Goal: Information Seeking & Learning: Learn about a topic

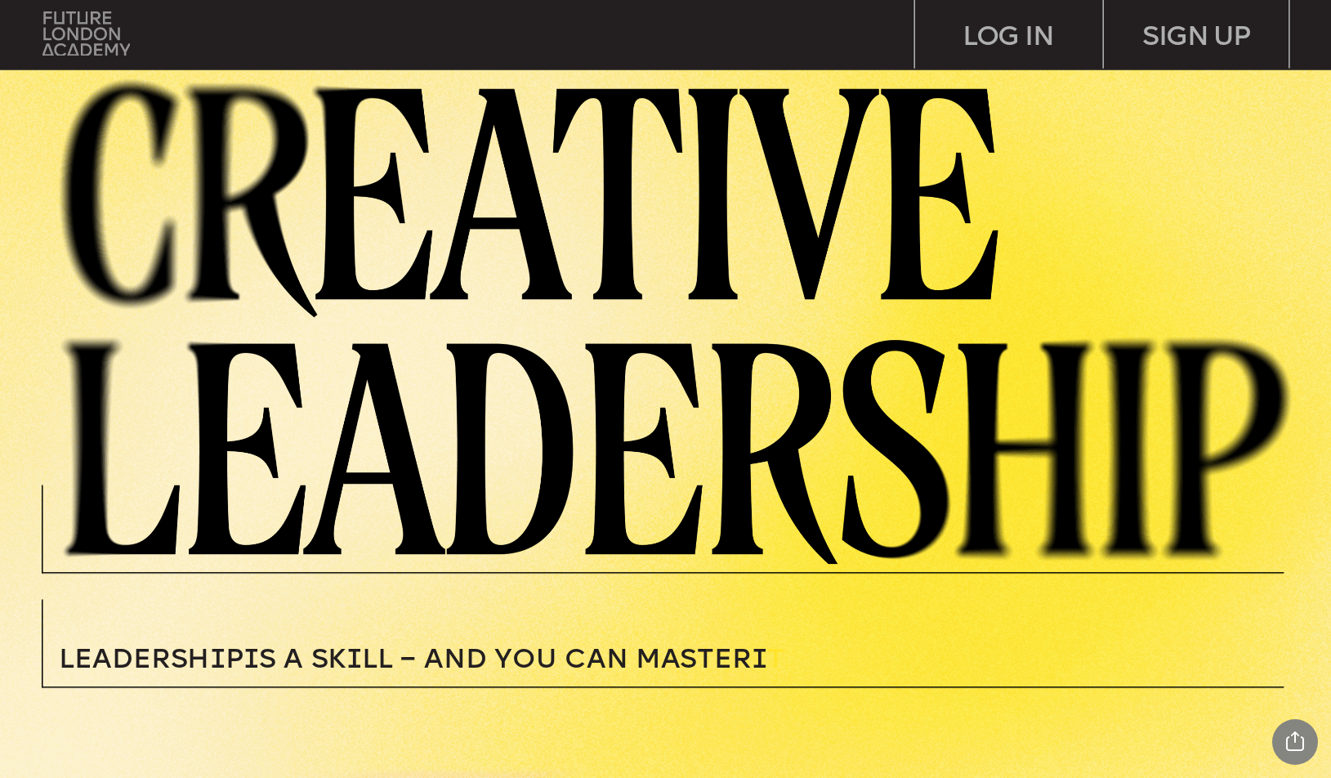
click at [84, 42] on img at bounding box center [85, 33] width 87 height 44
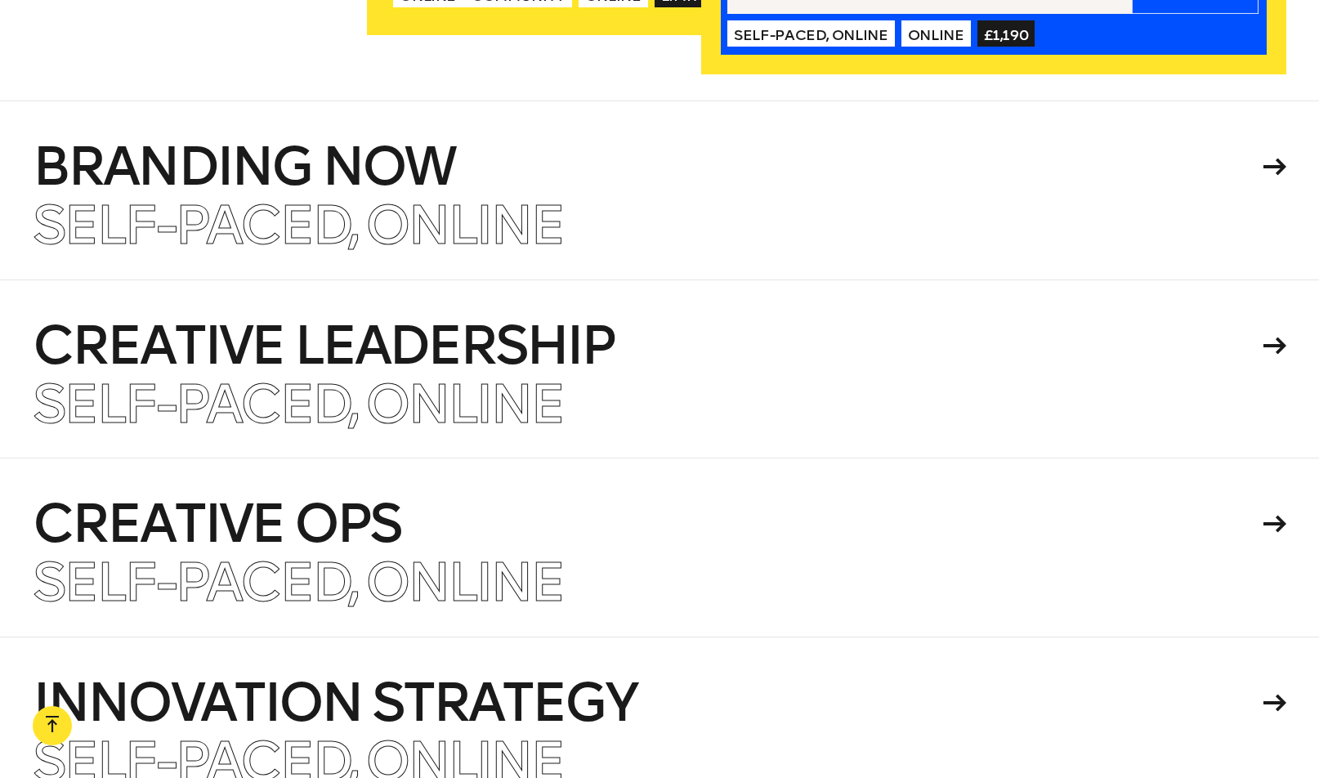
scroll to position [3866, 0]
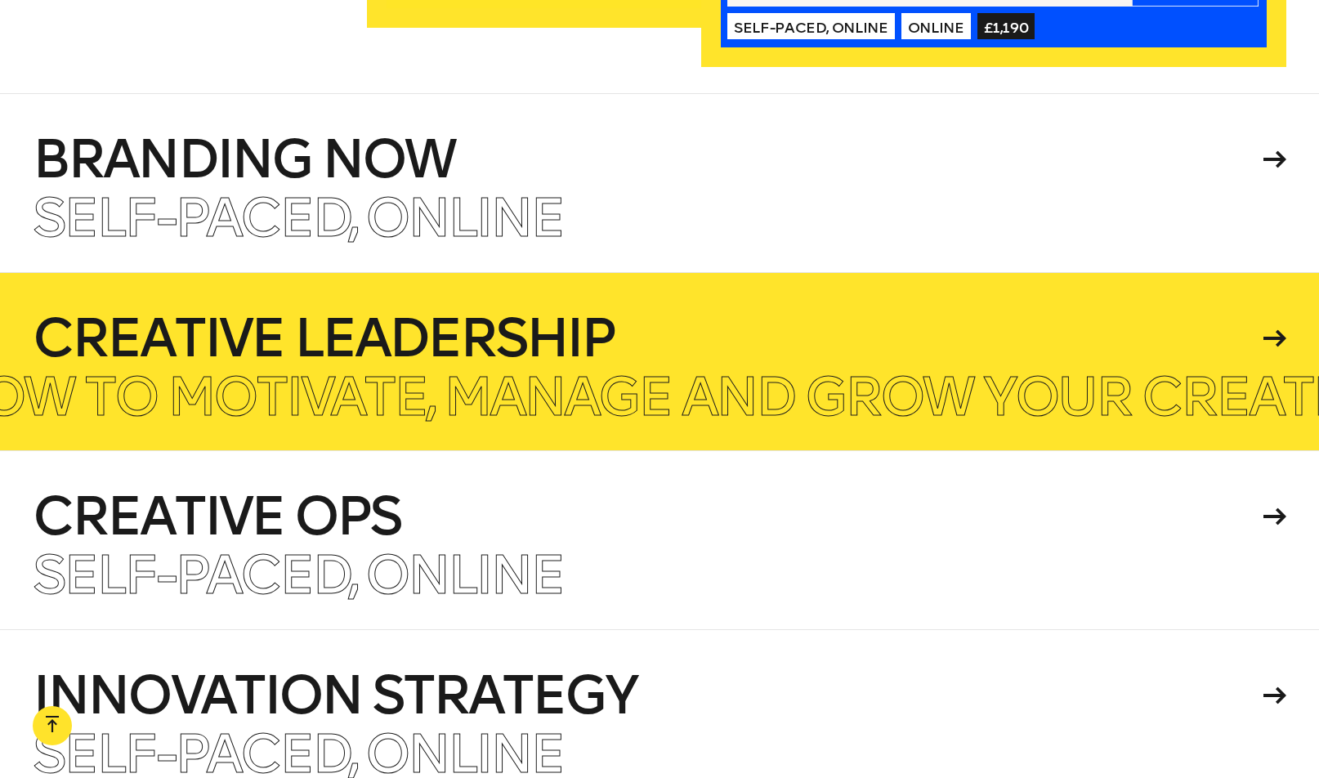
click at [554, 329] on h4 "Creative Leadership" at bounding box center [645, 338] width 1224 height 52
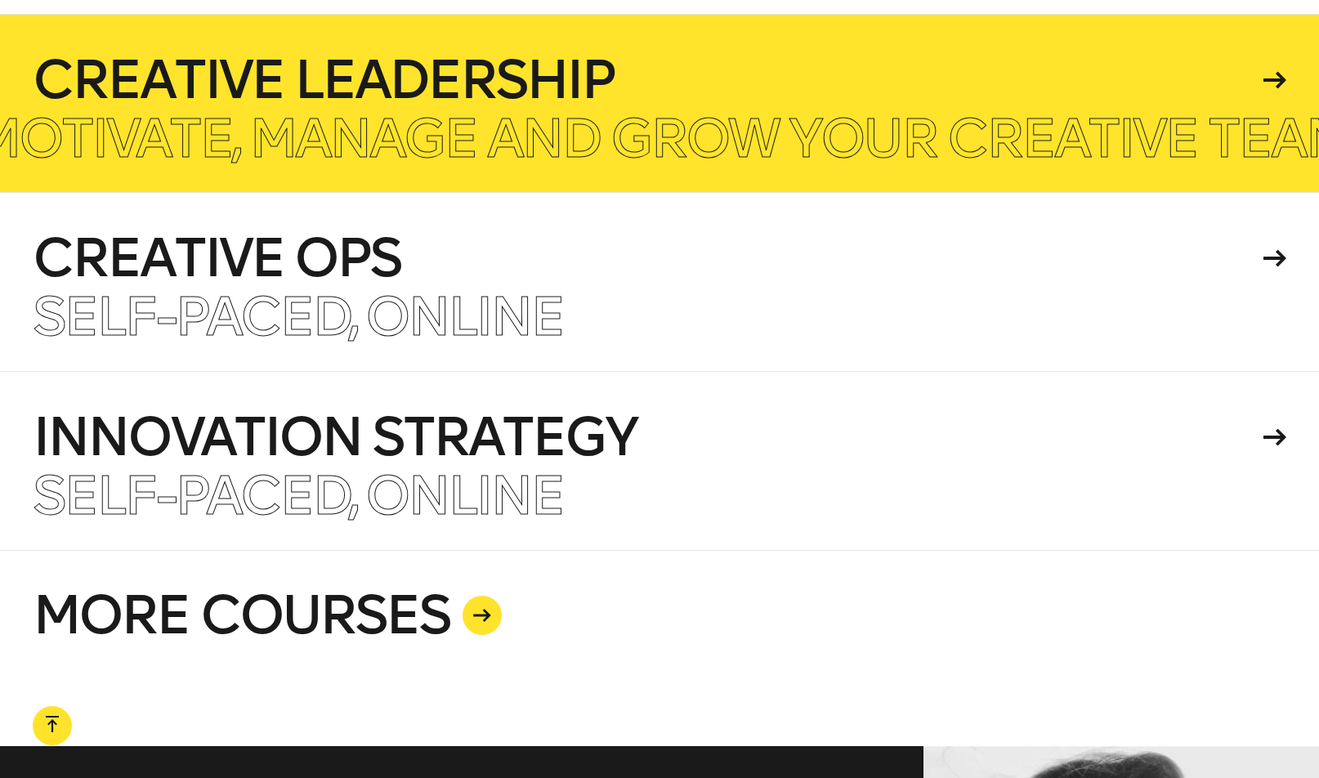
scroll to position [4148, 0]
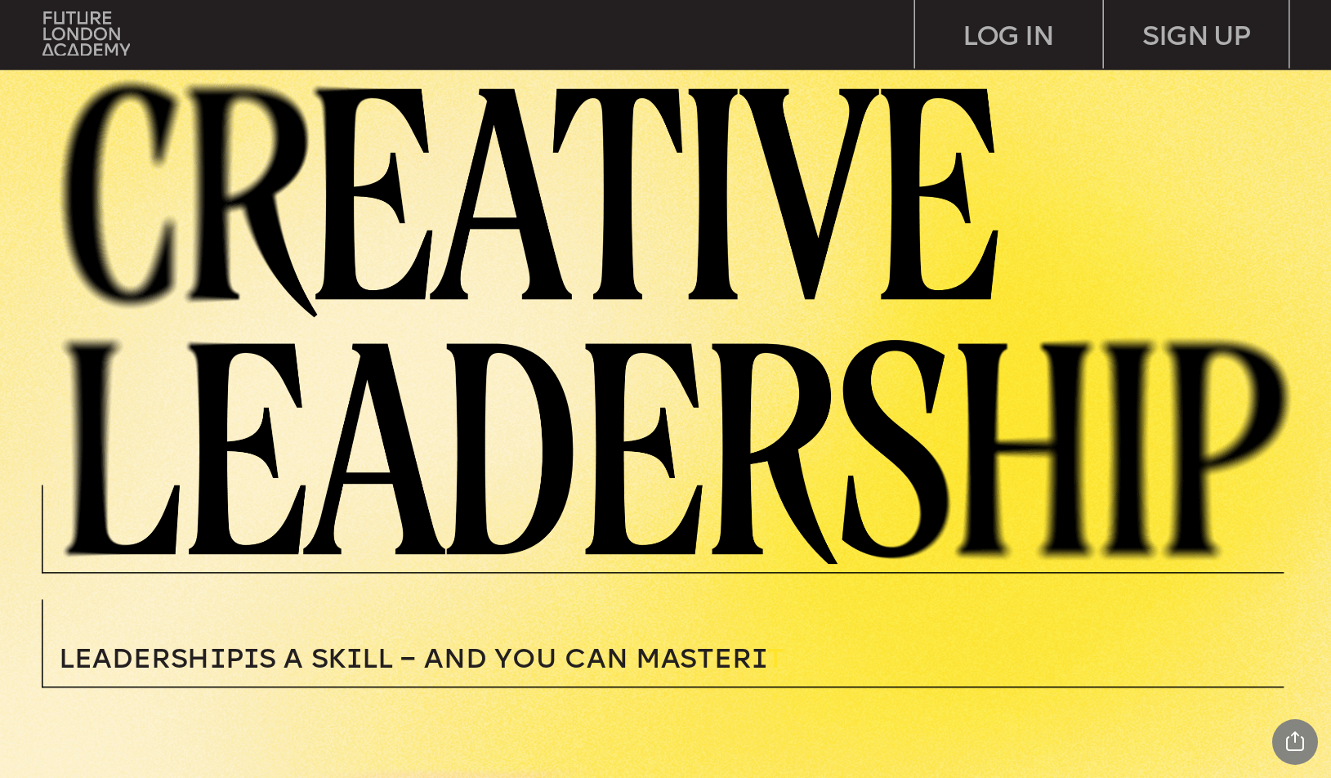
click at [1039, 440] on img at bounding box center [689, 317] width 1286 height 493
click at [105, 34] on img at bounding box center [85, 33] width 87 height 44
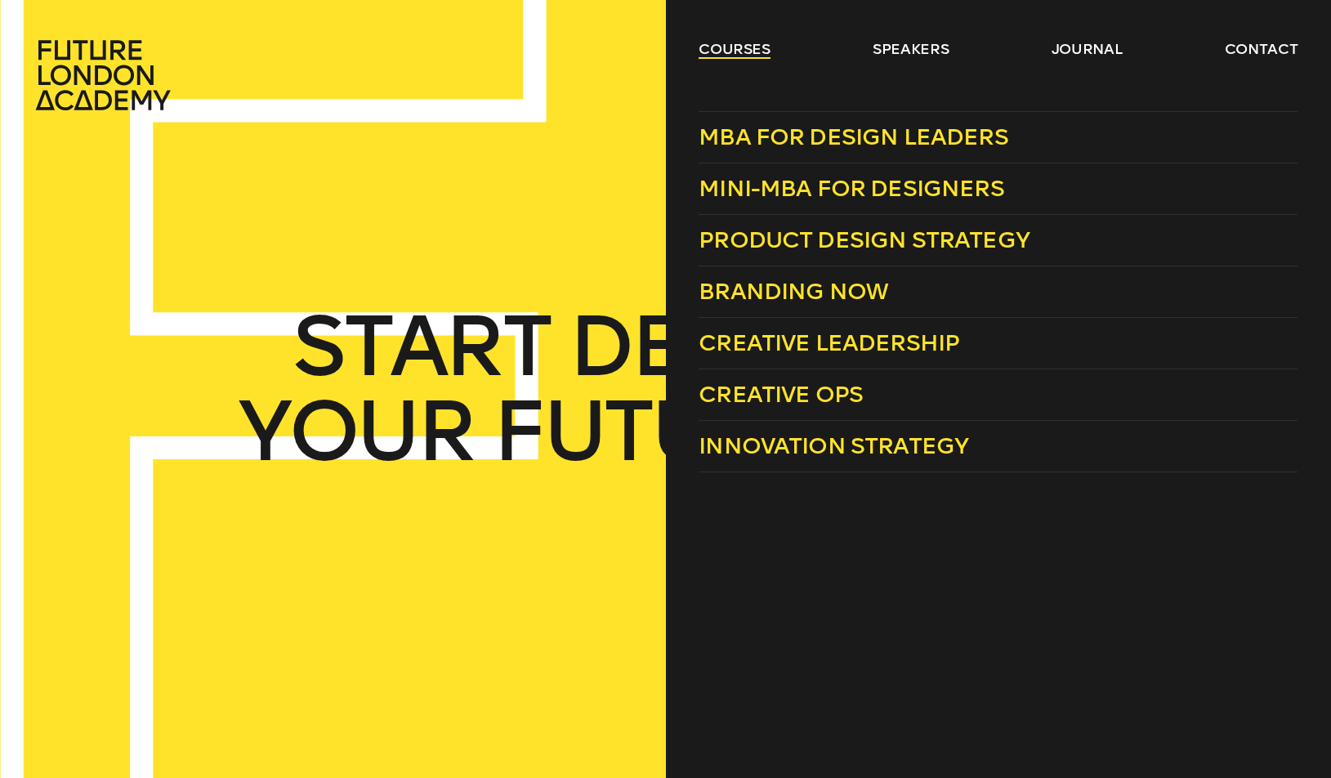
click at [714, 51] on link "courses" at bounding box center [735, 49] width 72 height 20
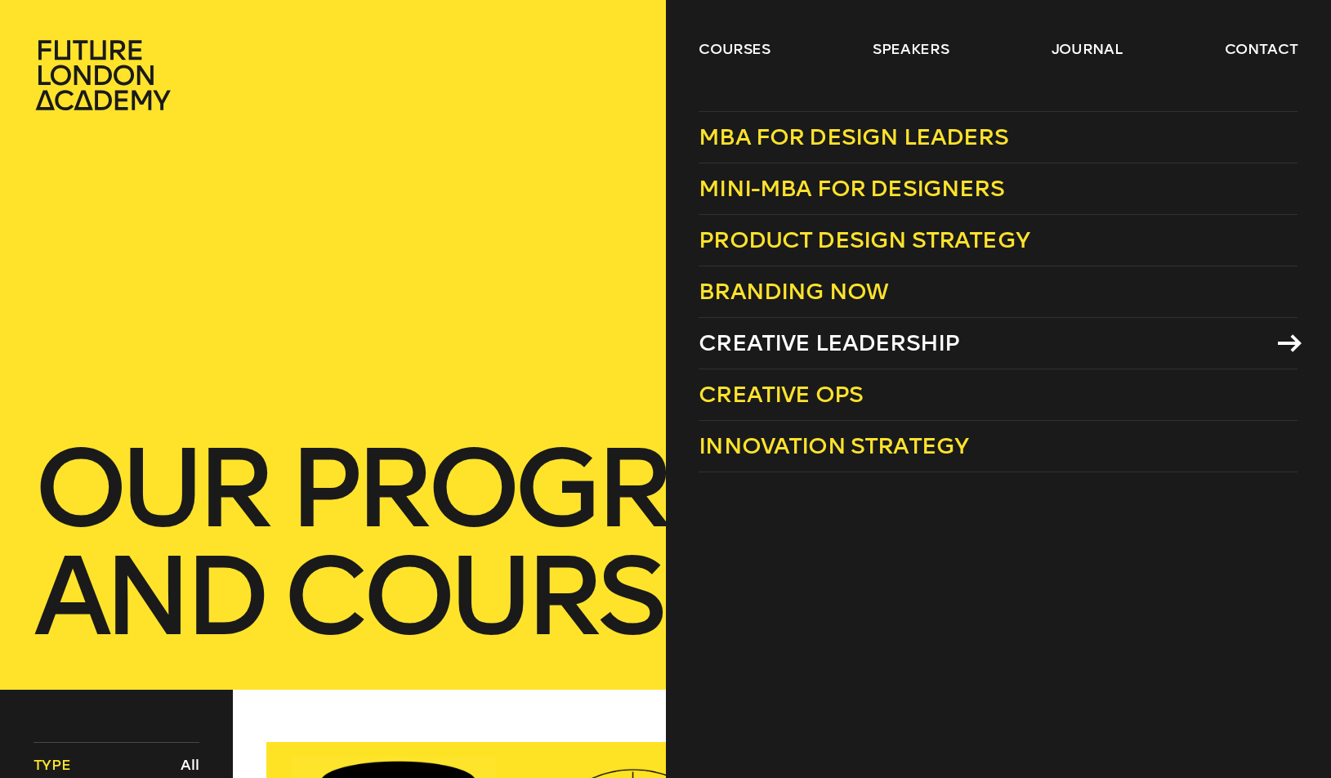
click at [878, 350] on span "Creative Leadership" at bounding box center [829, 342] width 261 height 27
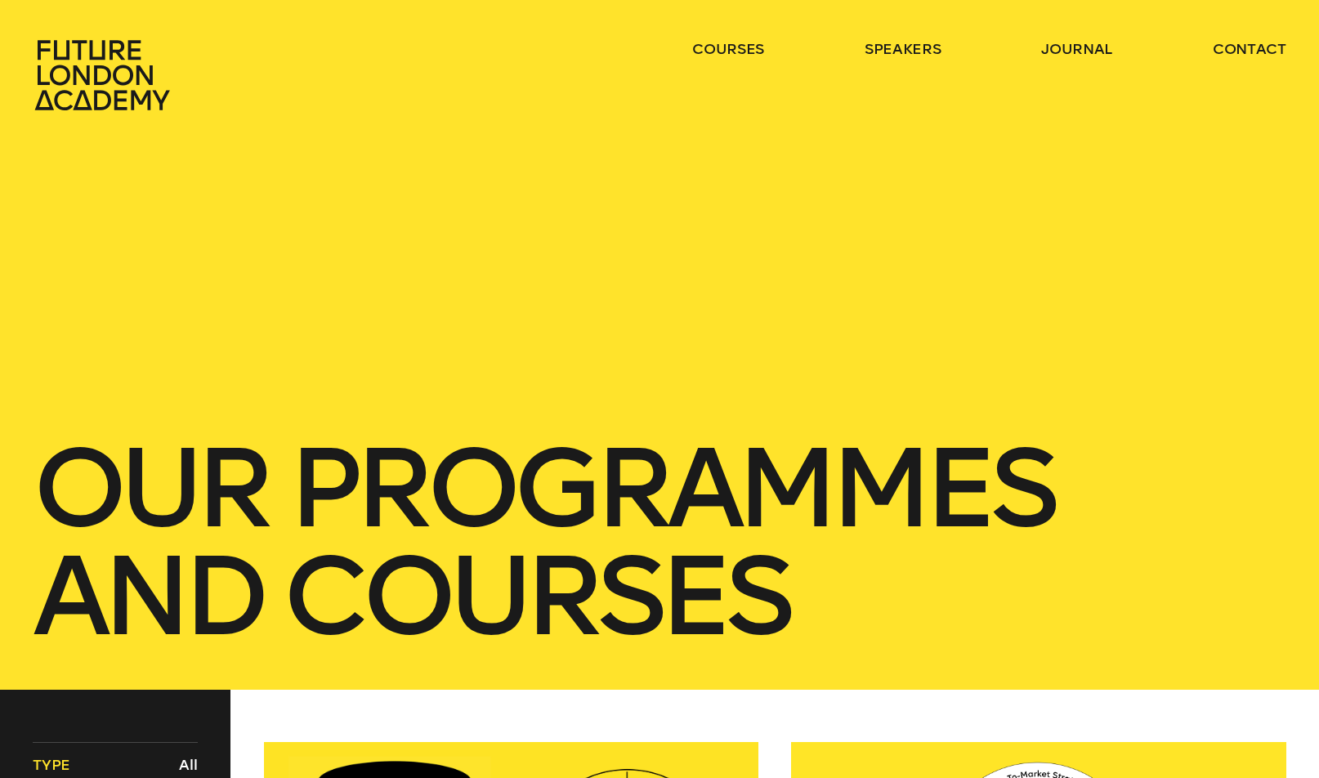
drag, startPoint x: 609, startPoint y: 289, endPoint x: 598, endPoint y: 287, distance: 10.9
click at [603, 288] on div "our Programmes and courses" at bounding box center [659, 345] width 1319 height 690
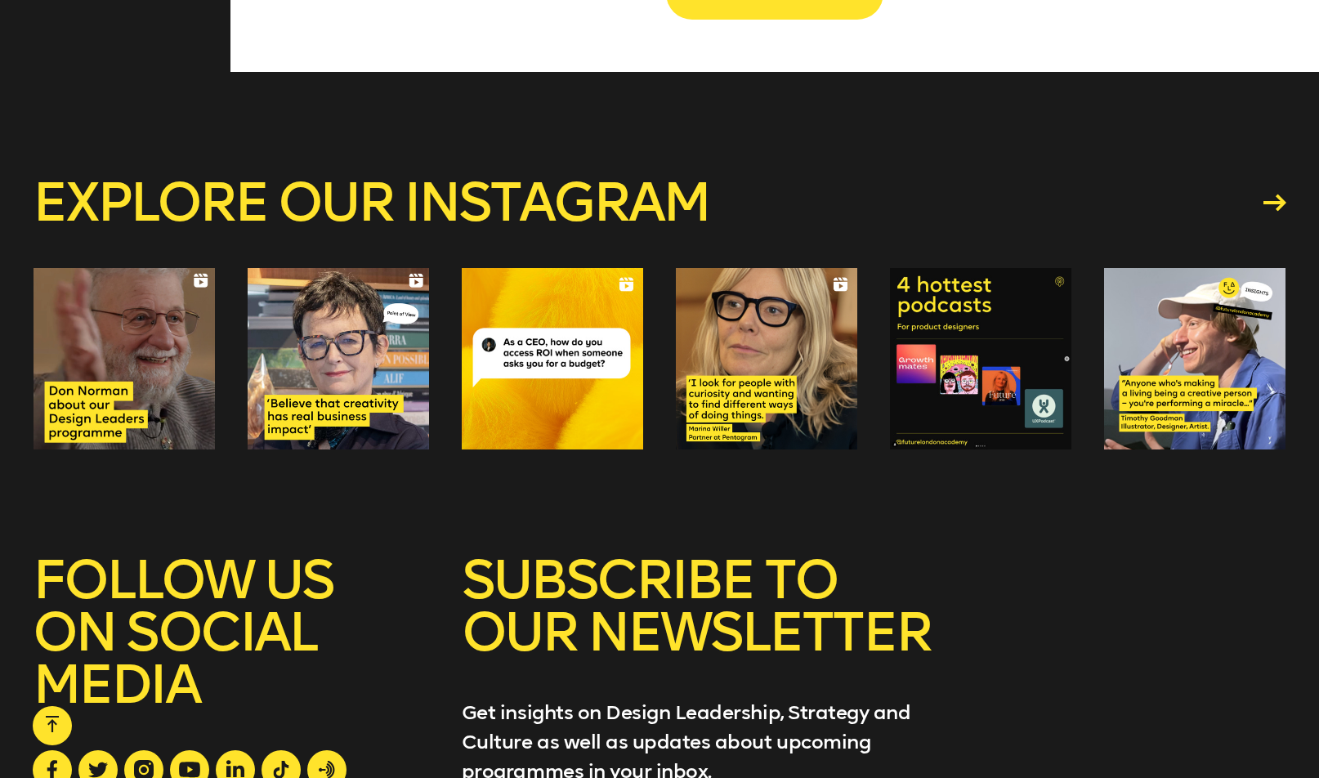
scroll to position [3280, 0]
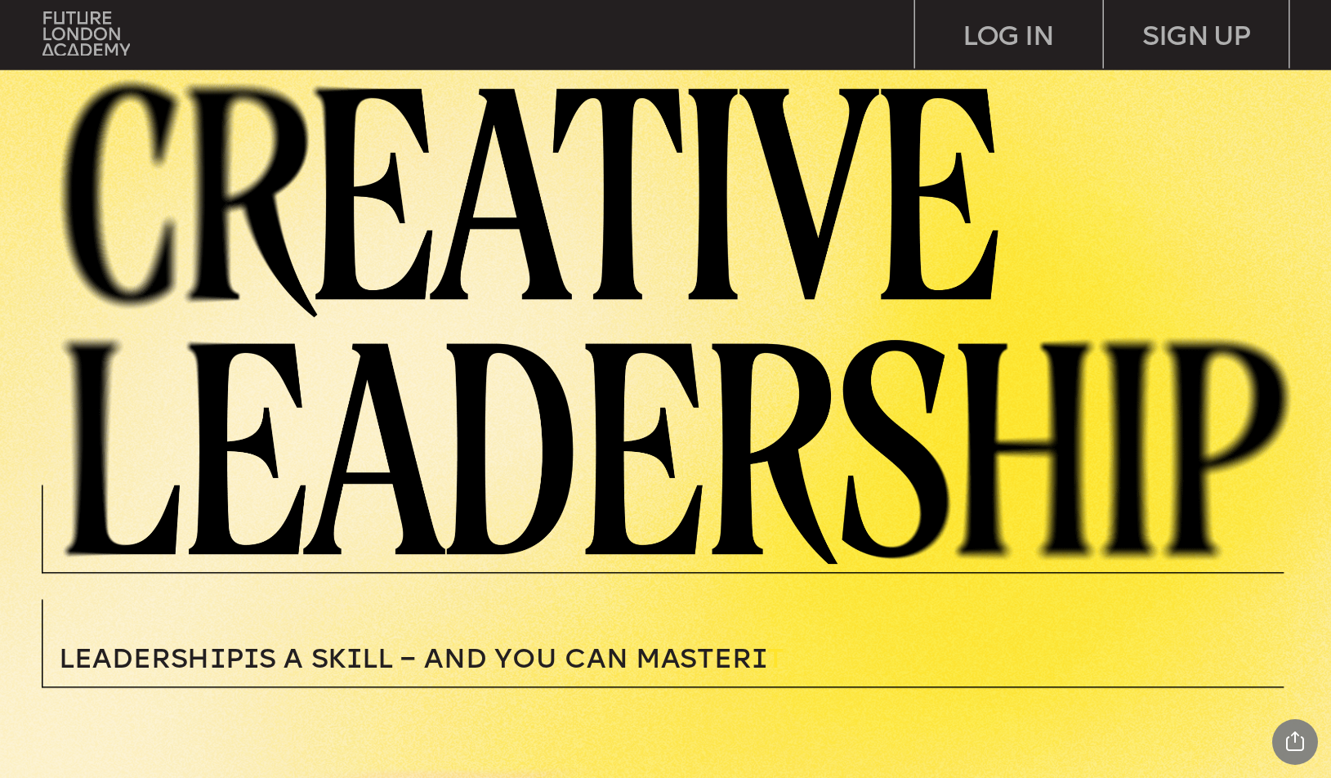
drag, startPoint x: 879, startPoint y: 611, endPoint x: 872, endPoint y: 605, distance: 9.2
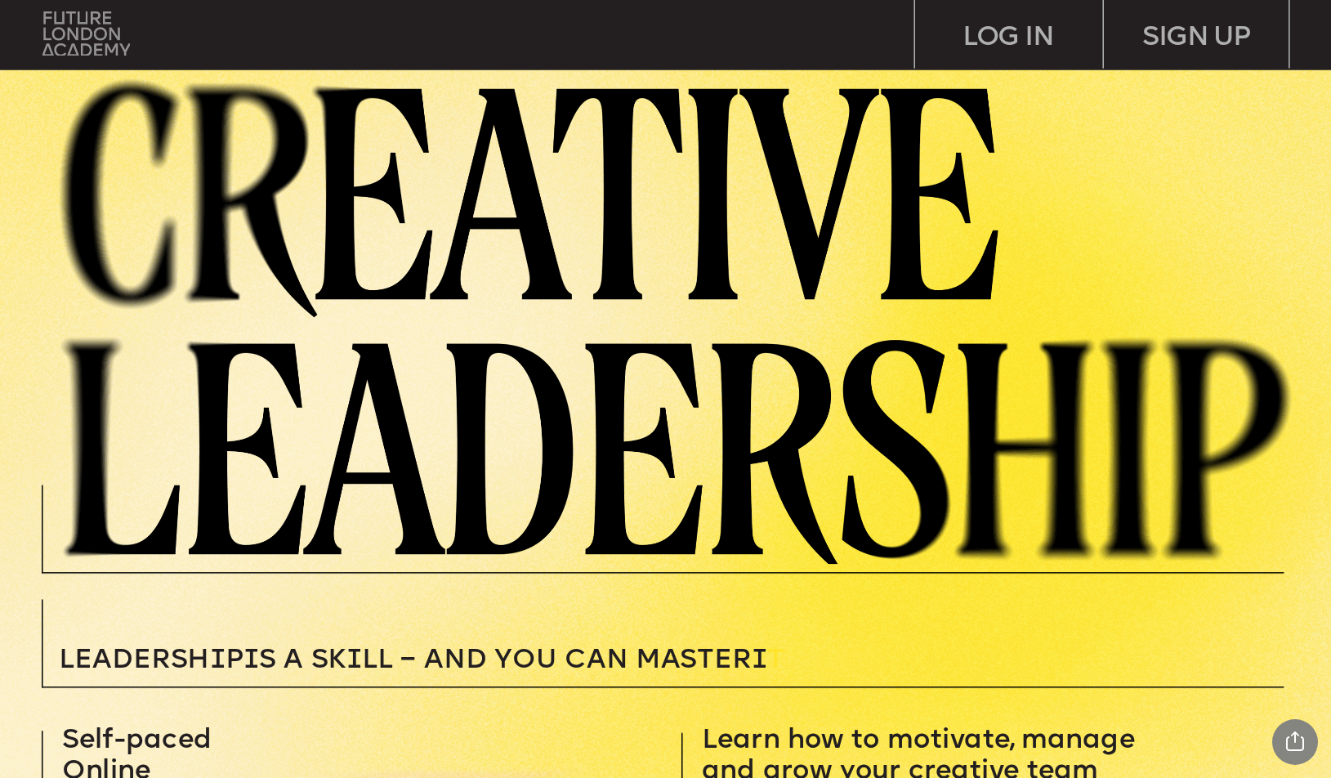
click at [60, 38] on img at bounding box center [85, 33] width 87 height 44
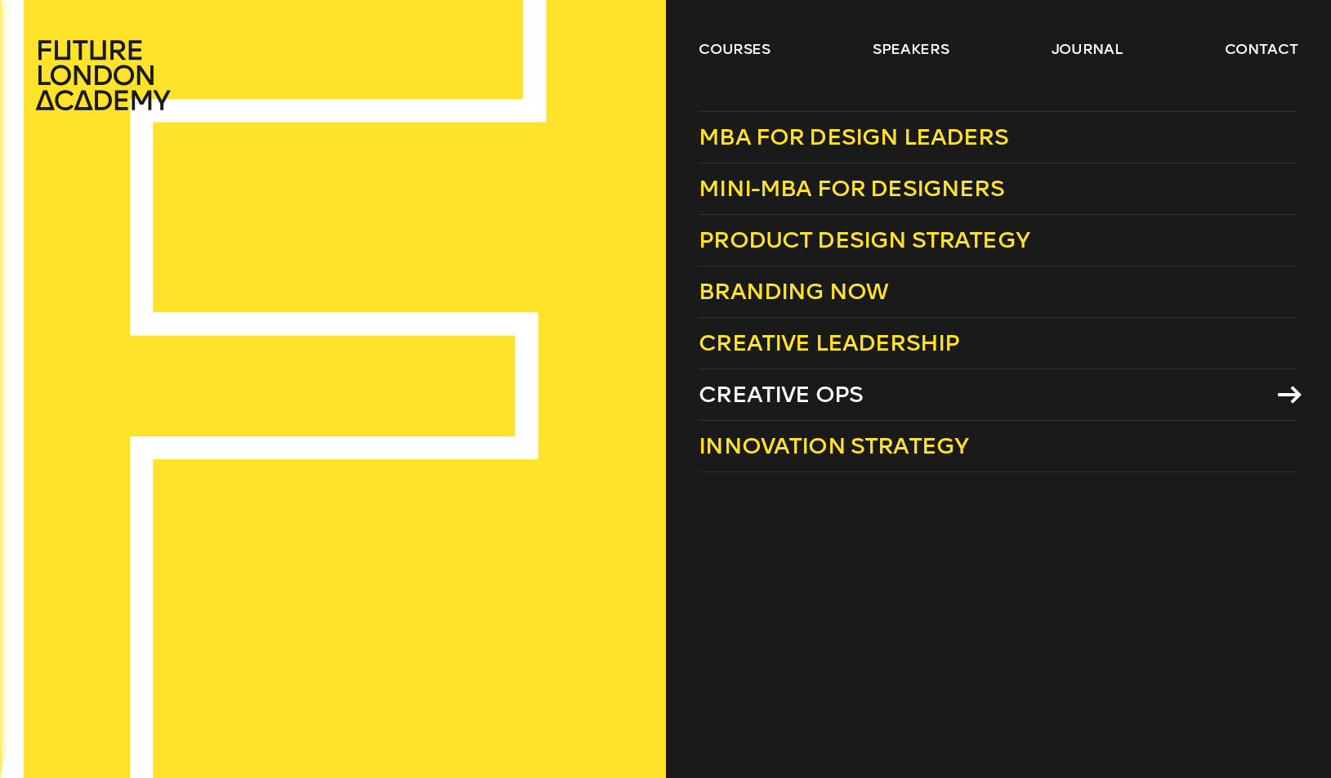
drag, startPoint x: 812, startPoint y: 399, endPoint x: 804, endPoint y: 400, distance: 8.2
click at [809, 400] on span "Creative Ops" at bounding box center [781, 394] width 164 height 27
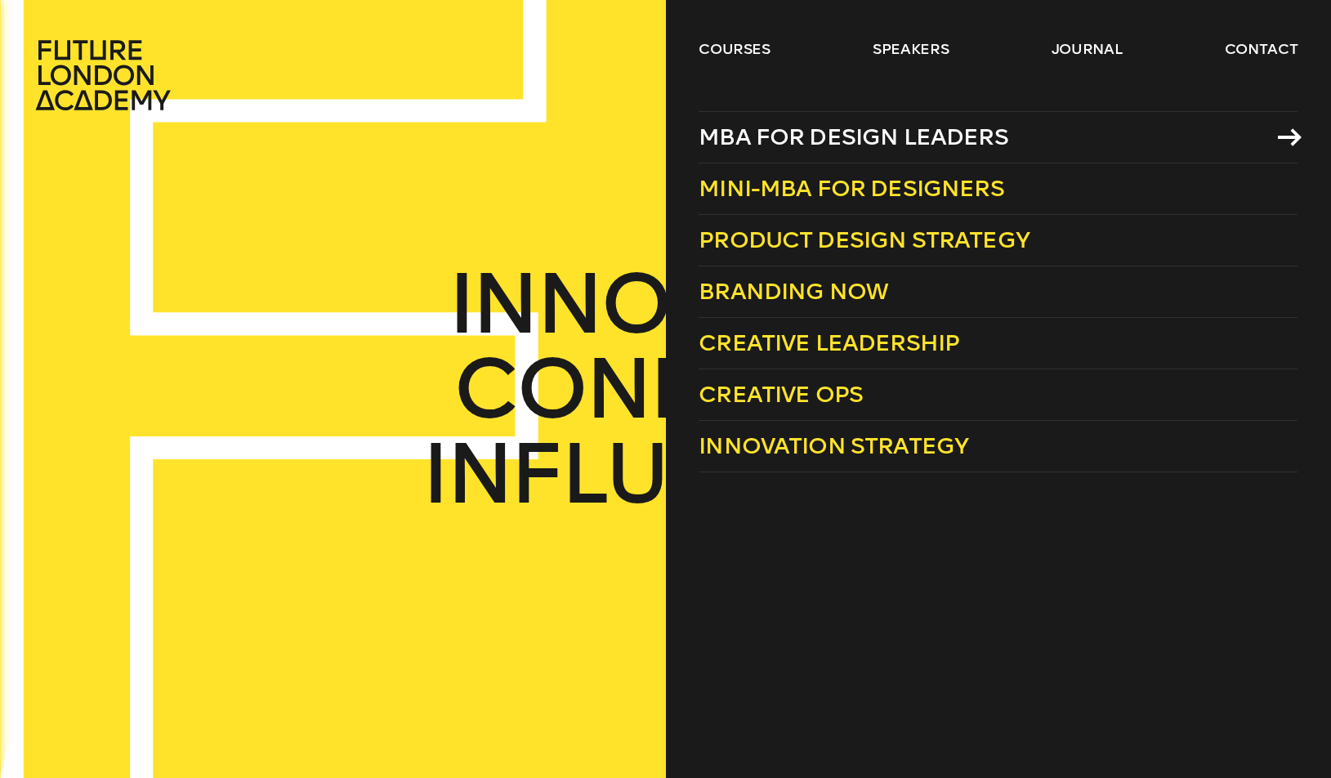
click at [810, 143] on span "MBA for Design Leaders" at bounding box center [854, 136] width 310 height 27
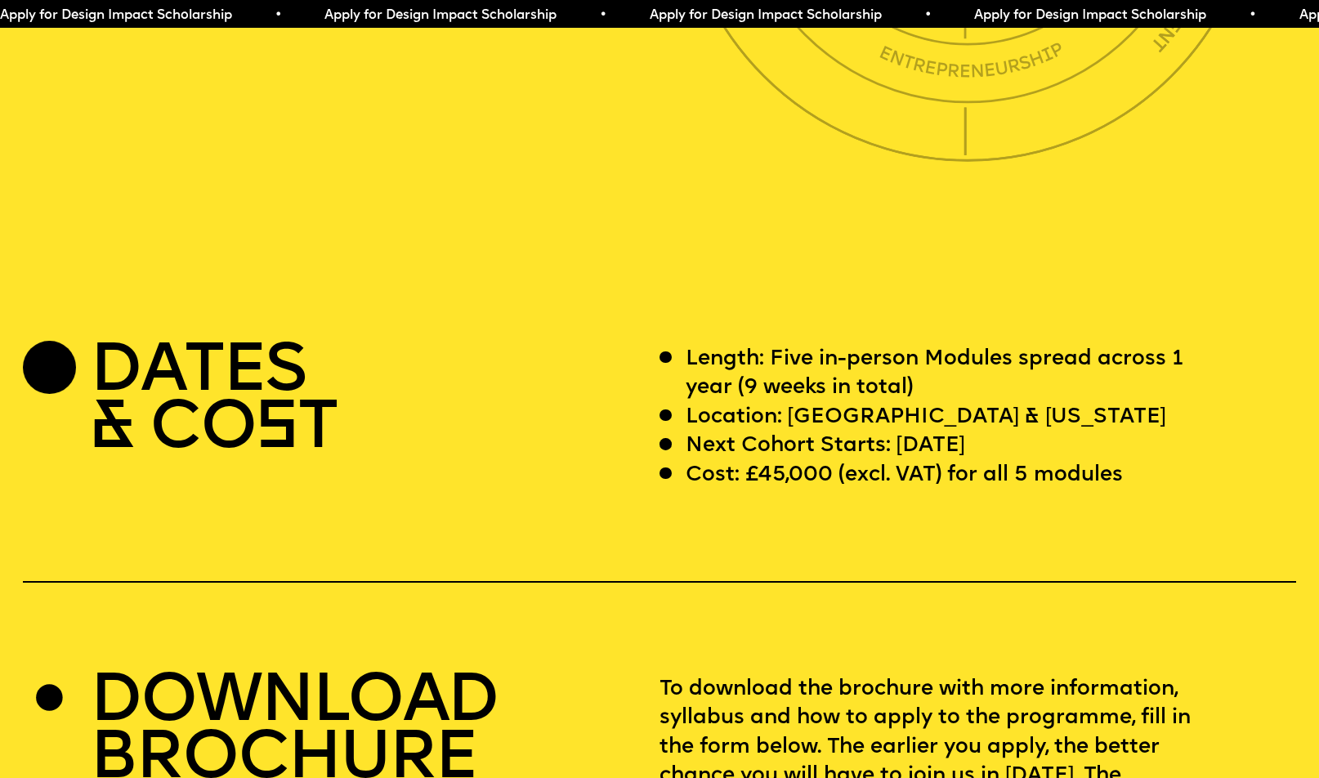
scroll to position [5153, 0]
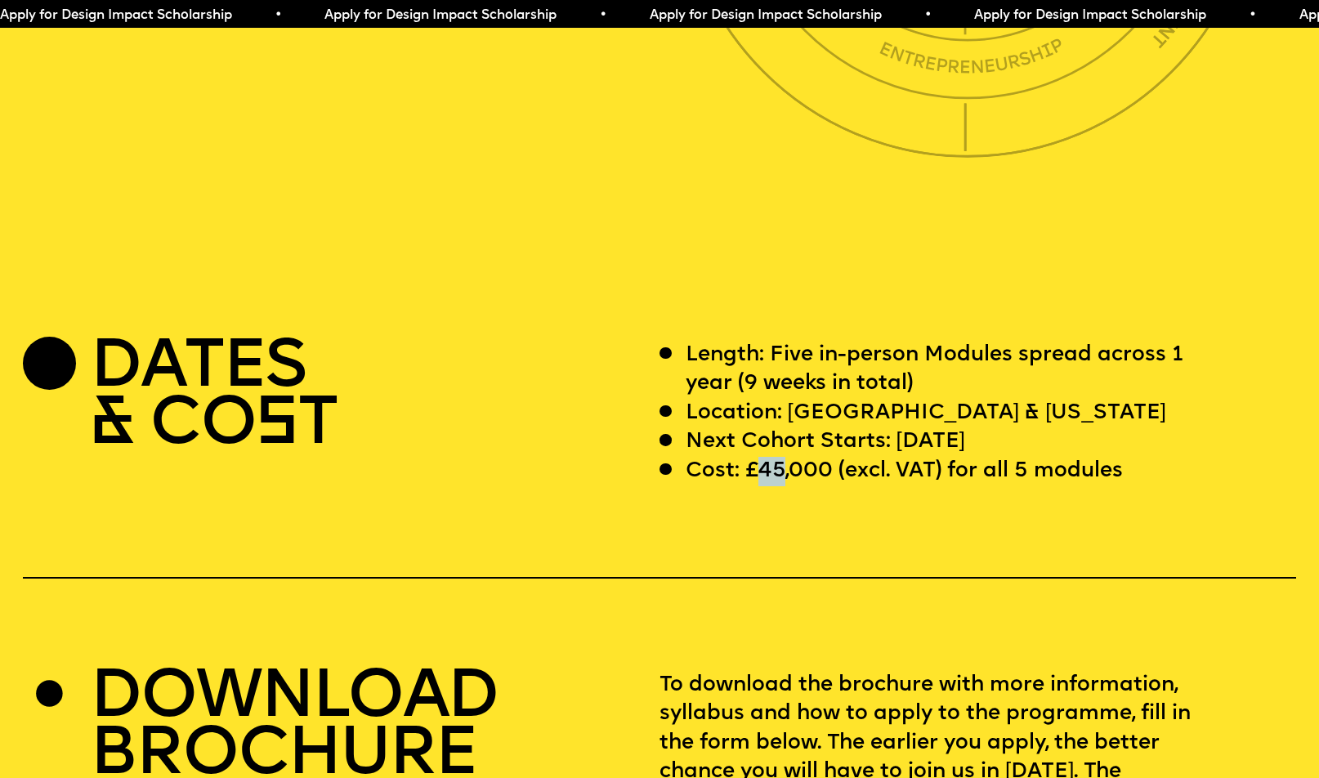
drag, startPoint x: 764, startPoint y: 493, endPoint x: 777, endPoint y: 490, distance: 13.3
click at [781, 486] on p "Cost: £45,000 (excl. VAT) for all 5 modules" at bounding box center [904, 471] width 437 height 29
click at [785, 486] on p "Cost: £45,000 (excl. VAT) for all 5 modules" at bounding box center [904, 471] width 437 height 29
drag, startPoint x: 942, startPoint y: 493, endPoint x: 657, endPoint y: 485, distance: 284.5
click at [688, 485] on p "Cost: £45,000 (excl. VAT) for all 5 modules" at bounding box center [904, 471] width 437 height 29
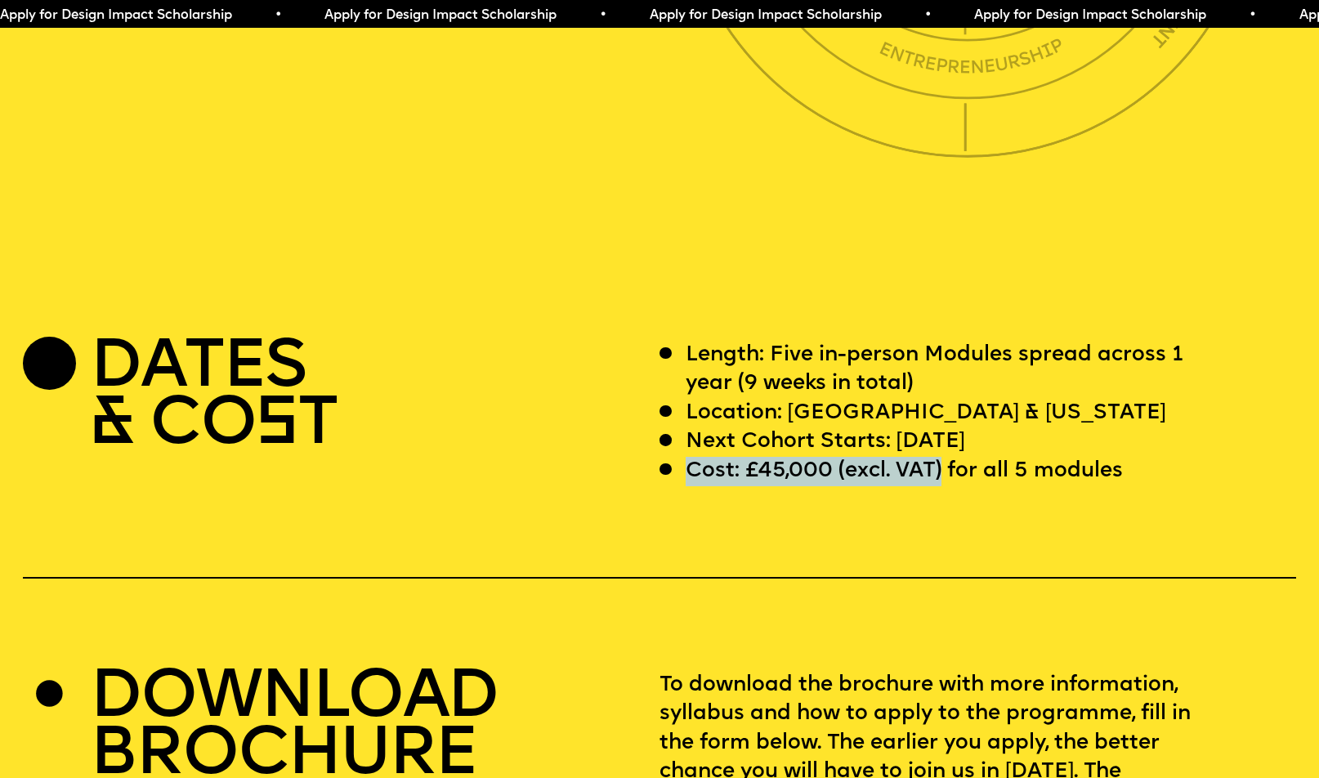
click at [575, 416] on div "DATES & CO S T" at bounding box center [341, 413] width 637 height 145
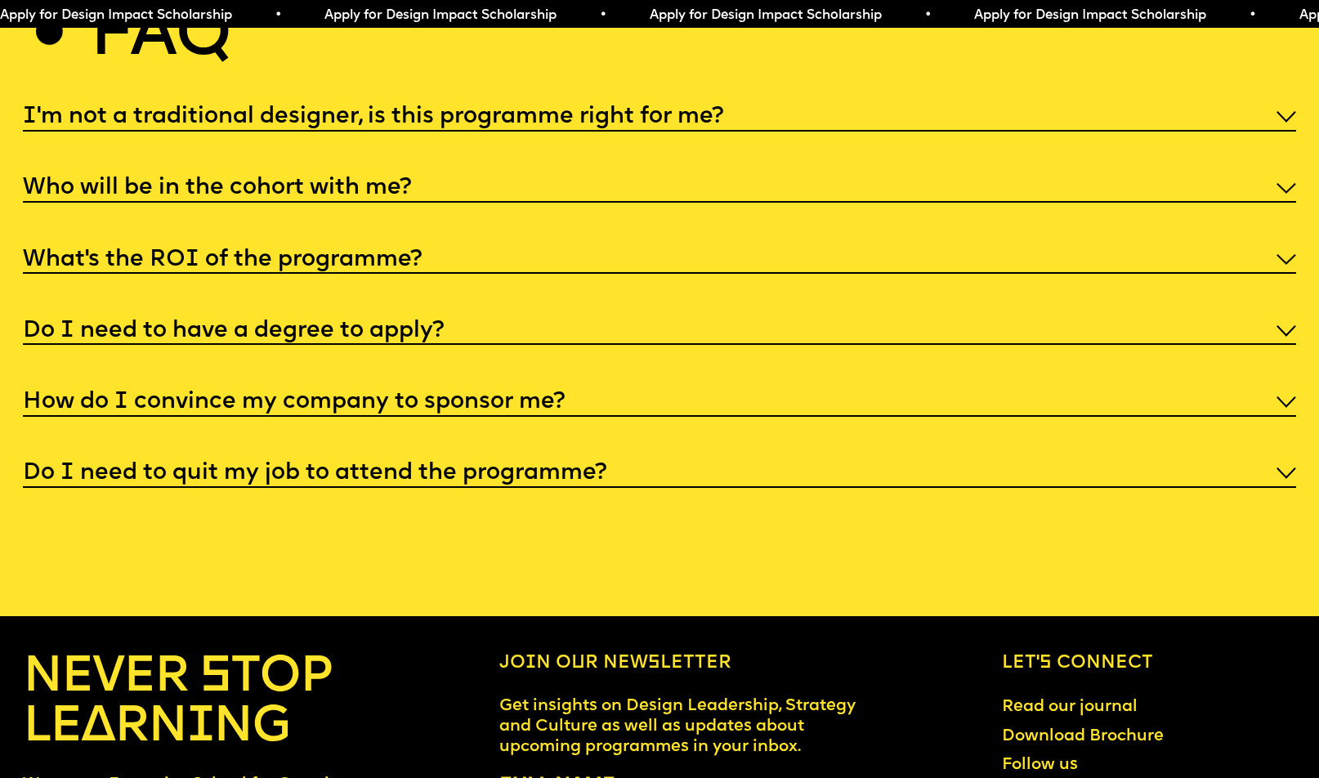
scroll to position [6901, 0]
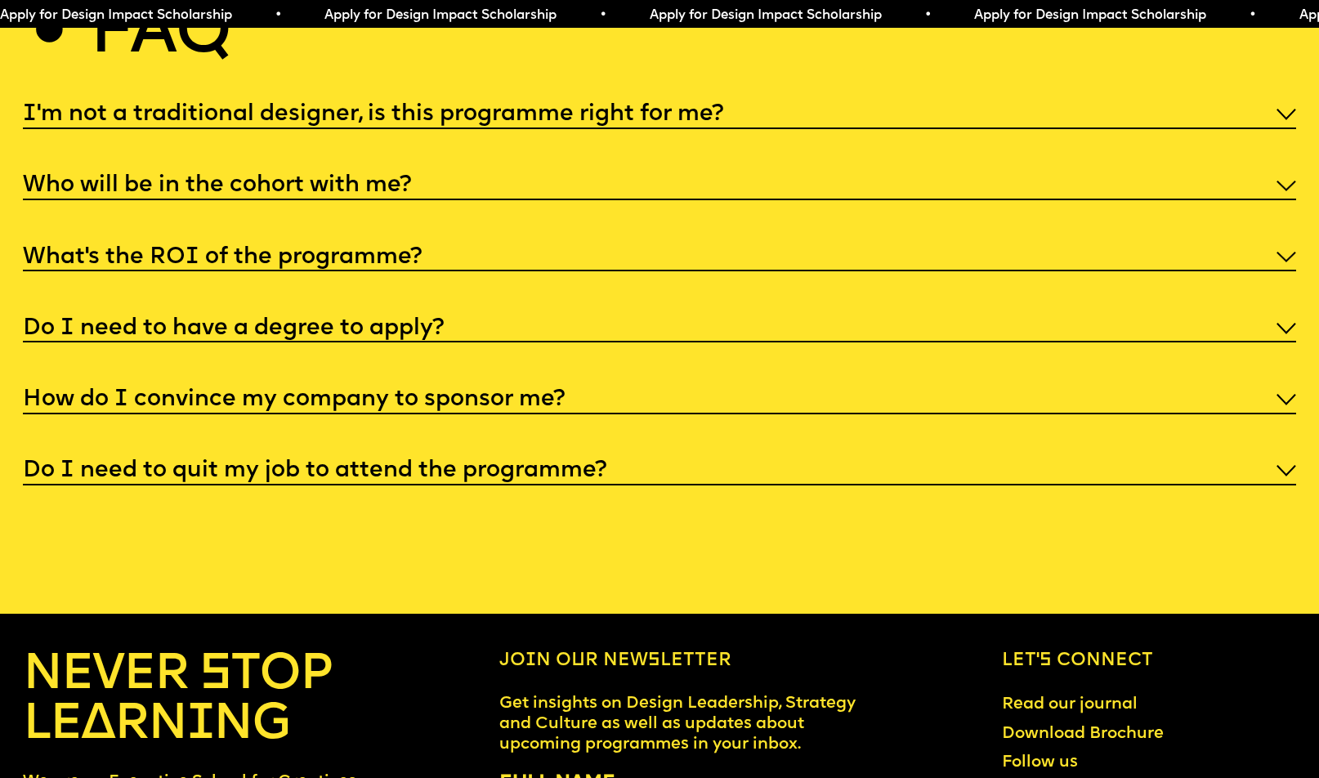
click at [523, 123] on h5 "I'm not a traditional designer, is this programme right for me?" at bounding box center [373, 114] width 700 height 16
